Goal: Task Accomplishment & Management: Manage account settings

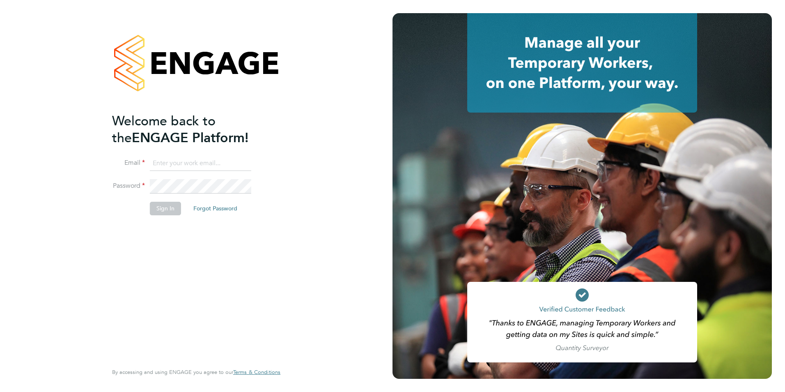
type input "[PERSON_NAME][EMAIL_ADDRESS][PERSON_NAME][DOMAIN_NAME]"
click at [154, 203] on button "Sign In" at bounding box center [165, 208] width 31 height 13
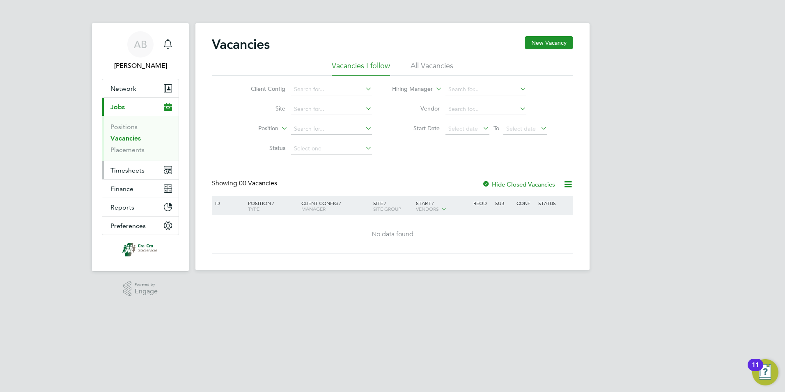
click at [135, 167] on span "Timesheets" at bounding box center [127, 170] width 34 height 8
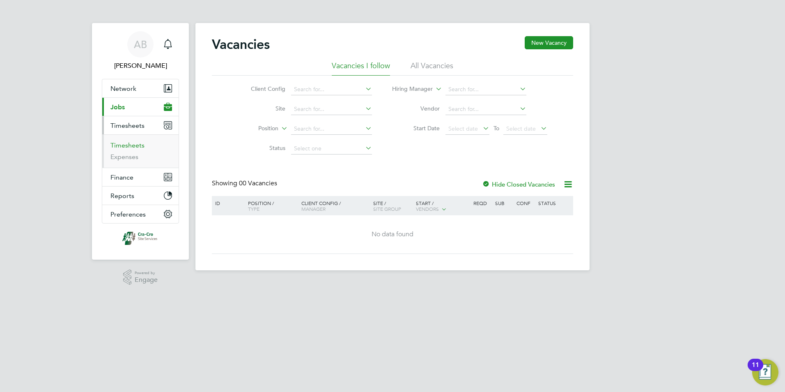
click at [135, 147] on link "Timesheets" at bounding box center [127, 145] width 34 height 8
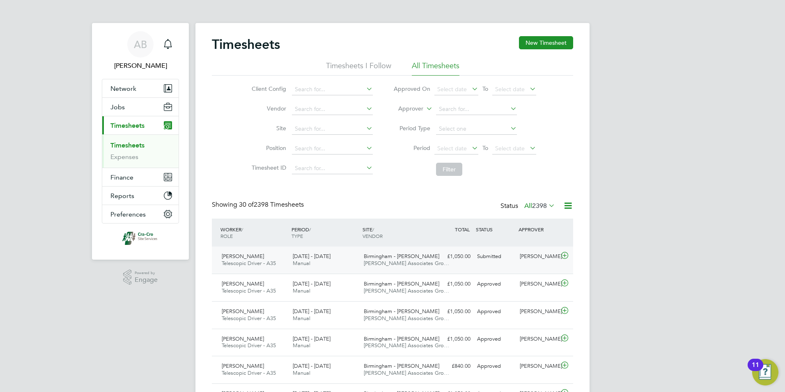
click at [292, 266] on div "22 - 28 Sep 2025 Manual" at bounding box center [324, 260] width 71 height 21
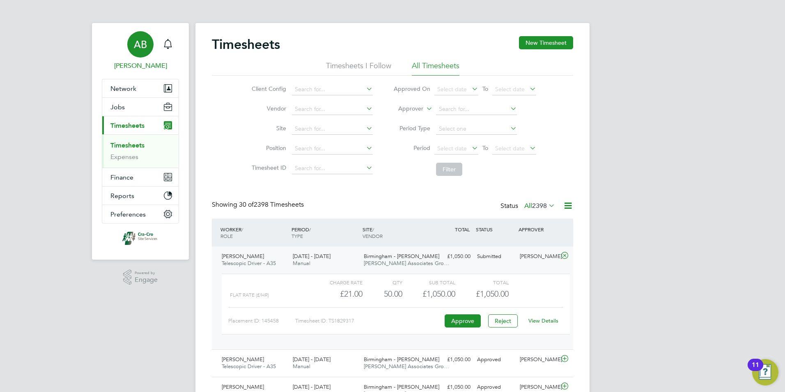
click at [135, 59] on link "AB Alex Bazella" at bounding box center [140, 50] width 77 height 39
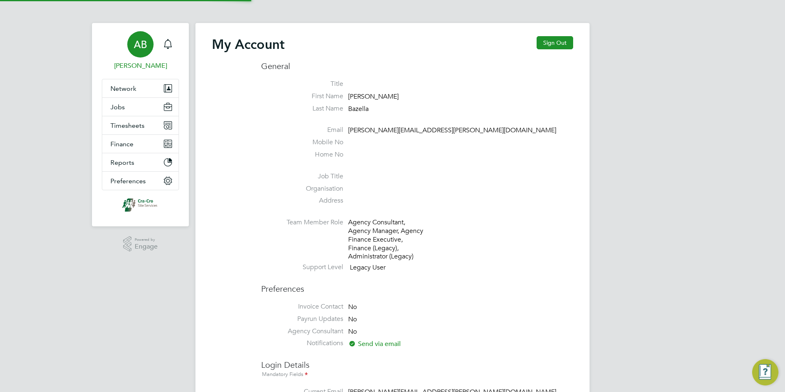
type input "[PERSON_NAME][EMAIL_ADDRESS][PERSON_NAME][DOMAIN_NAME]"
click at [562, 43] on button "Sign Out" at bounding box center [555, 42] width 37 height 13
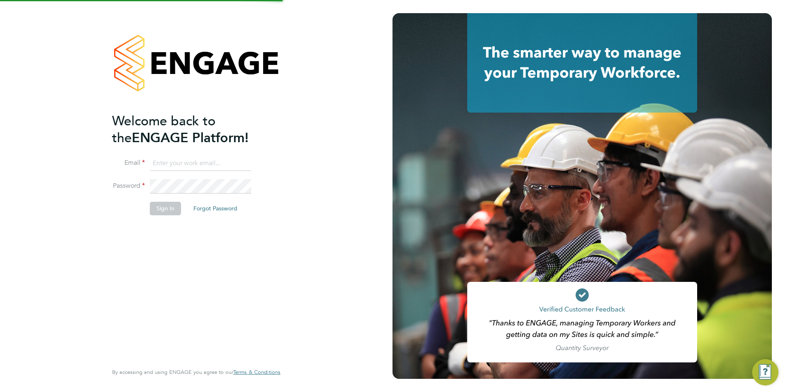
type input "[PERSON_NAME][EMAIL_ADDRESS][PERSON_NAME][DOMAIN_NAME]"
